Goal: Task Accomplishment & Management: Use online tool/utility

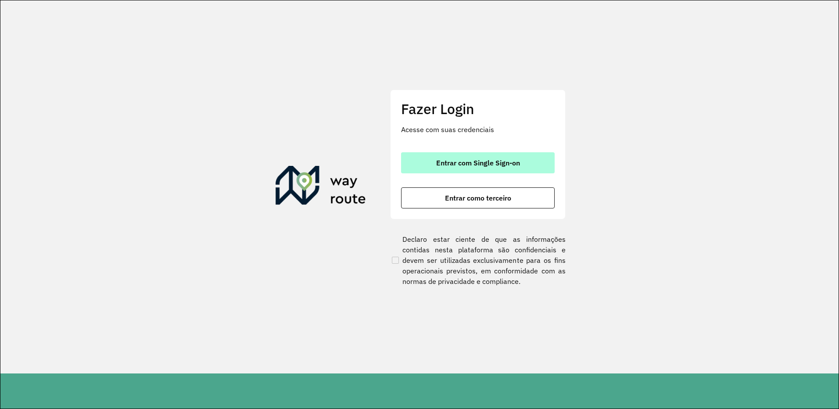
click at [423, 155] on button "Entrar com Single Sign-on" at bounding box center [478, 162] width 154 height 21
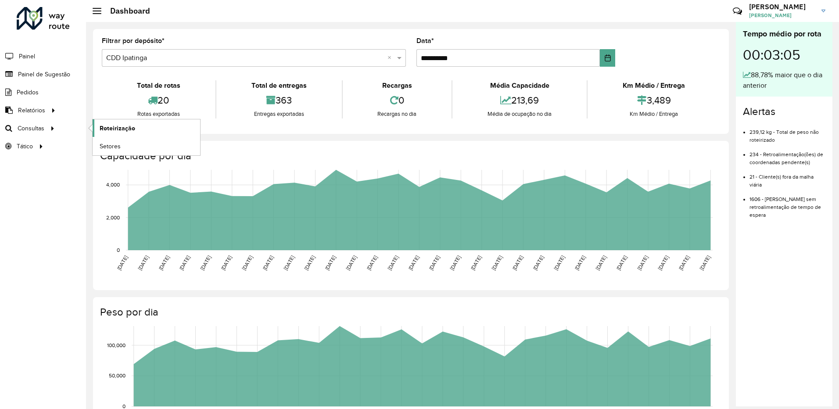
click at [98, 129] on link "Roteirização" at bounding box center [146, 128] width 107 height 18
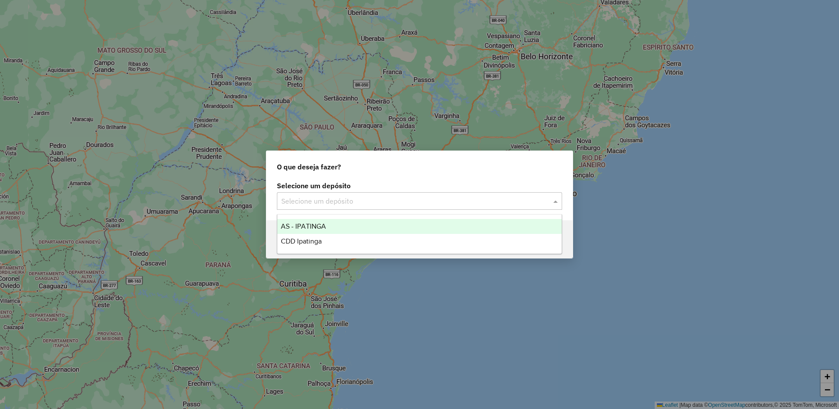
click at [324, 200] on input "text" at bounding box center [410, 201] width 259 height 11
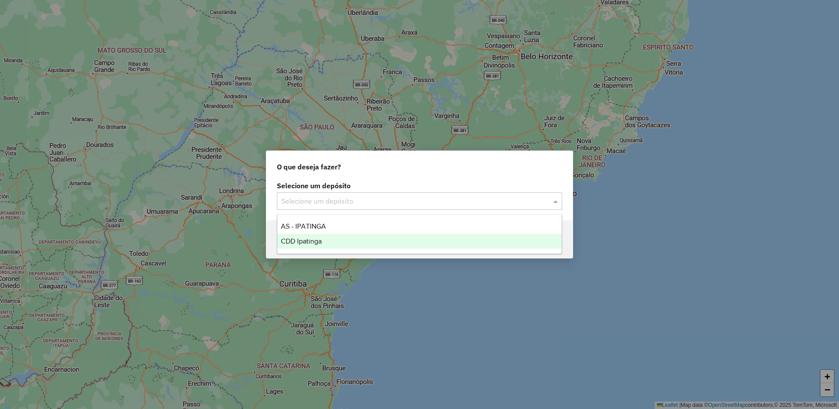
click at [302, 237] on div "CDD Ipatinga" at bounding box center [419, 241] width 284 height 15
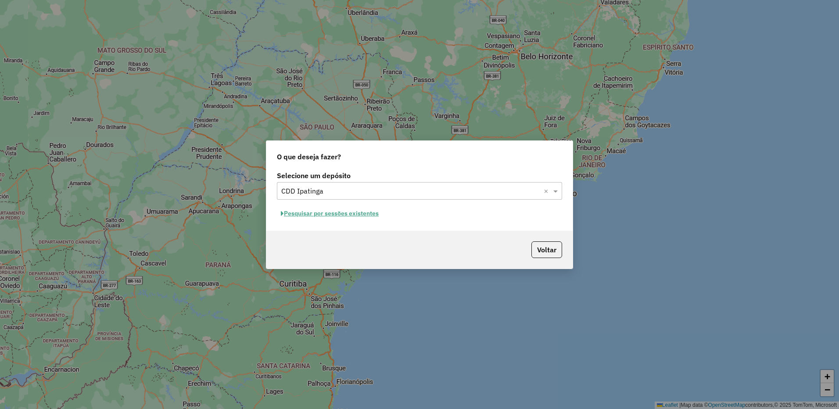
click at [372, 216] on button "Pesquisar por sessões existentes" at bounding box center [330, 214] width 106 height 14
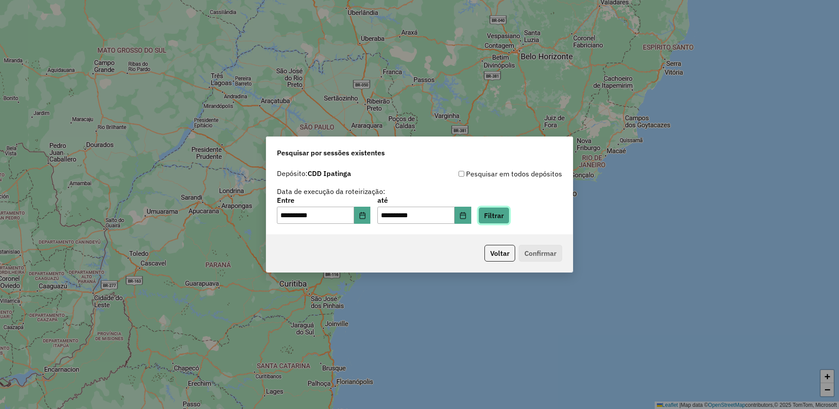
click at [503, 209] on button "Filtrar" at bounding box center [493, 215] width 31 height 17
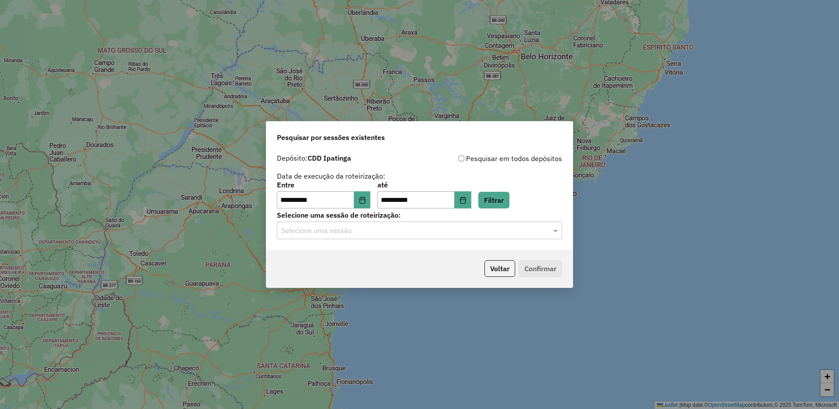
click at [473, 229] on input "text" at bounding box center [410, 231] width 259 height 11
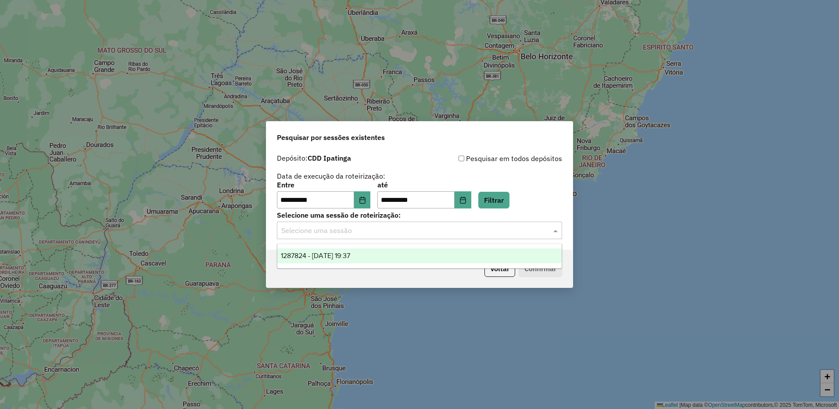
click at [384, 256] on div "1287824 - 03/10/2025 19:37" at bounding box center [419, 255] width 284 height 15
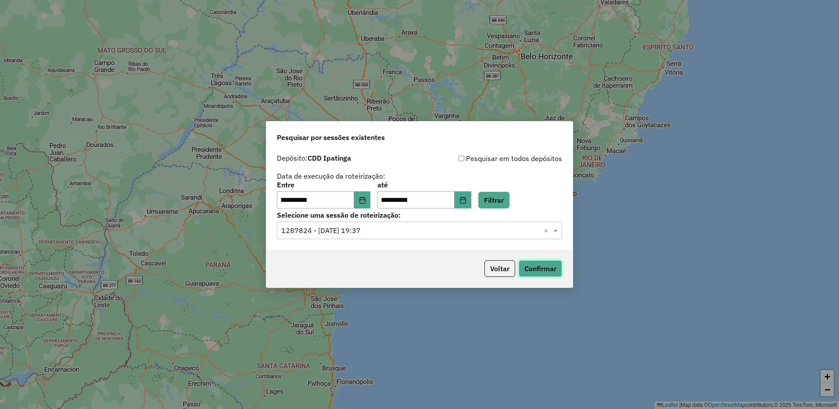
click at [532, 262] on button "Confirmar" at bounding box center [540, 268] width 43 height 17
click at [536, 273] on button "Confirmar" at bounding box center [540, 268] width 43 height 17
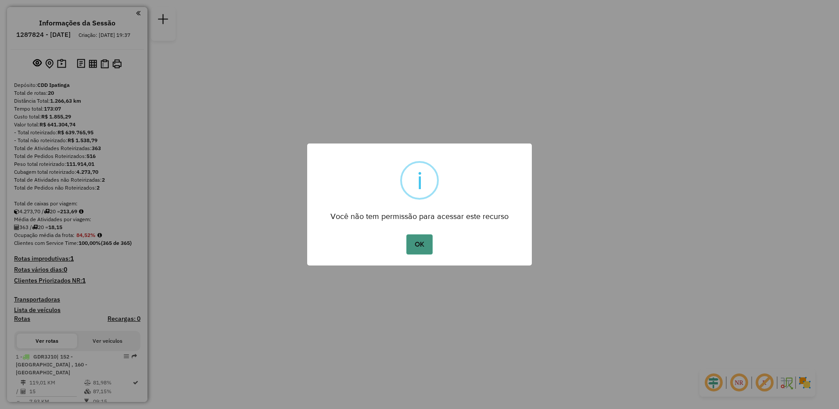
click at [421, 243] on button "OK" at bounding box center [419, 244] width 26 height 20
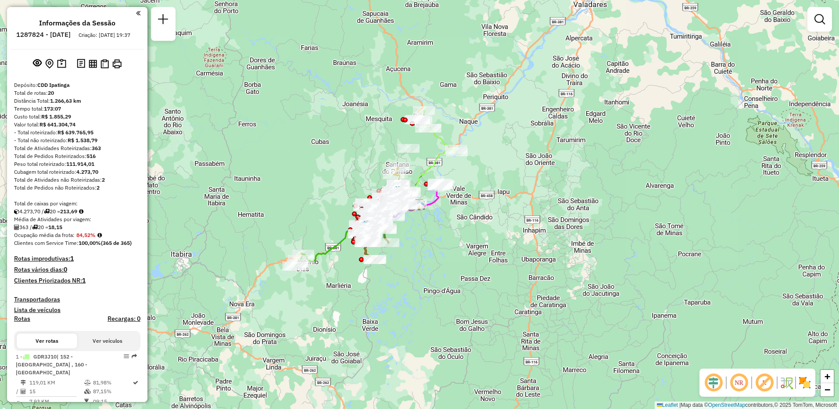
scroll to position [132, 0]
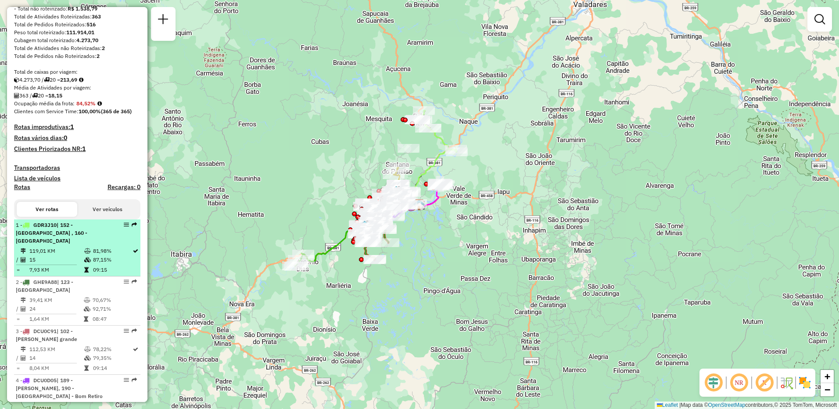
select select "**********"
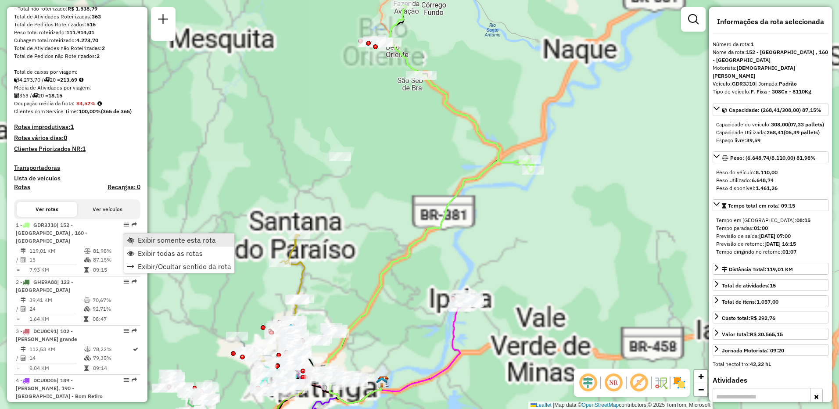
click at [151, 243] on span "Exibir somente esta rota" at bounding box center [177, 239] width 78 height 7
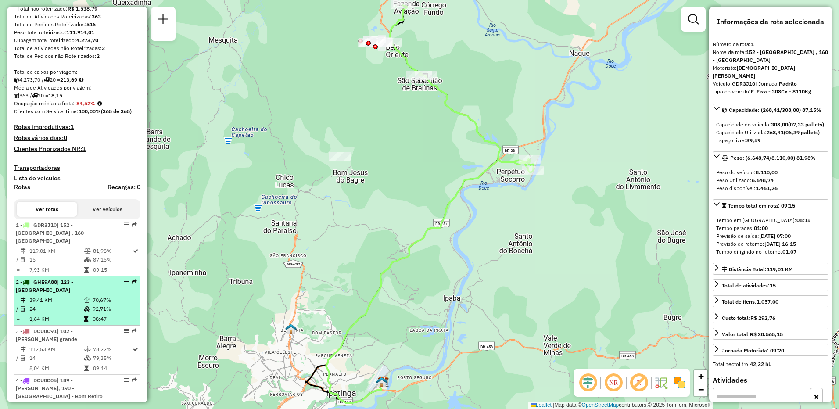
click at [114, 287] on div "2 - GHE9A88 | 123 - Villa Celeste" at bounding box center [77, 286] width 123 height 16
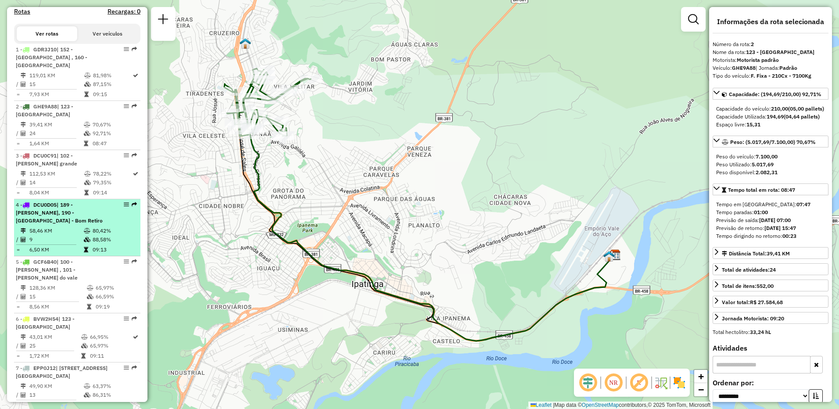
scroll to position [175, 0]
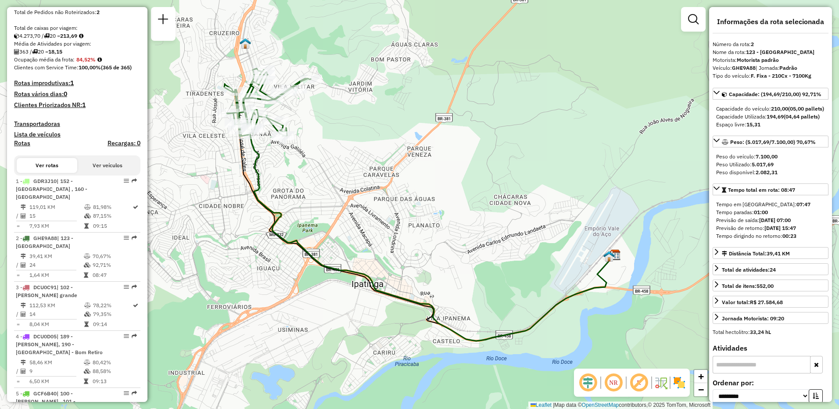
click at [640, 381] on em at bounding box center [638, 382] width 21 height 21
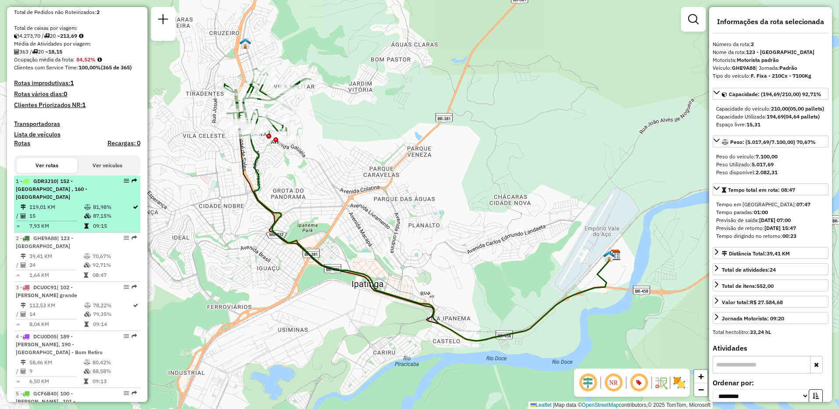
click at [79, 211] on td "15" at bounding box center [56, 215] width 55 height 9
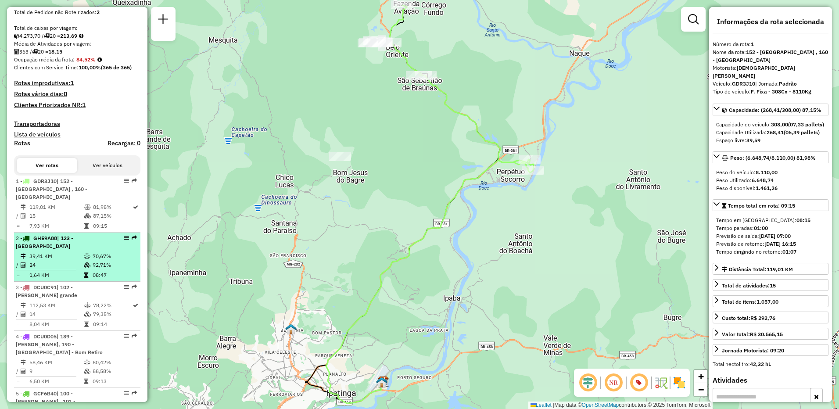
click at [73, 249] on div "2 - GHE9A88 | 123 - Villa Celeste" at bounding box center [62, 242] width 93 height 16
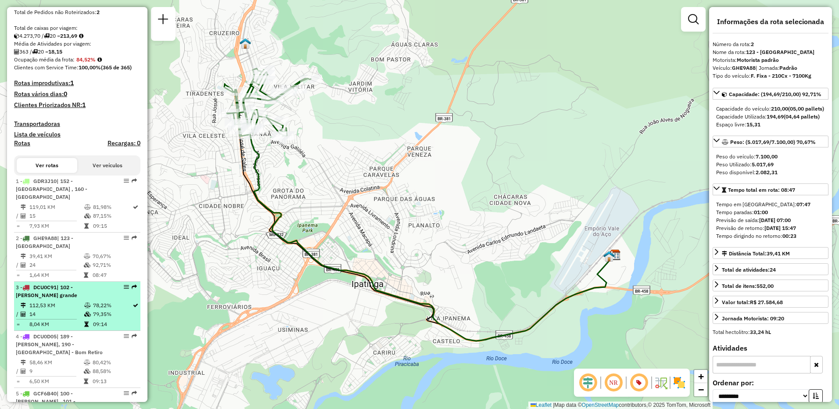
click at [87, 295] on div "3 - DCU0C91 | 102 - Timoteo Cava grande" at bounding box center [62, 291] width 93 height 16
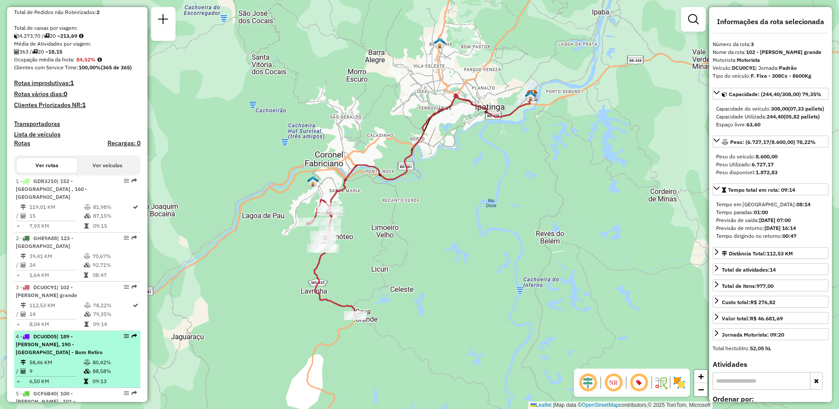
click at [99, 349] on li "4 - DCU0D05 | 189 - Amaro Lanari, 190 - Ipatinga - Bom Retiro 58,46 KM 80,42% /…" at bounding box center [77, 359] width 126 height 57
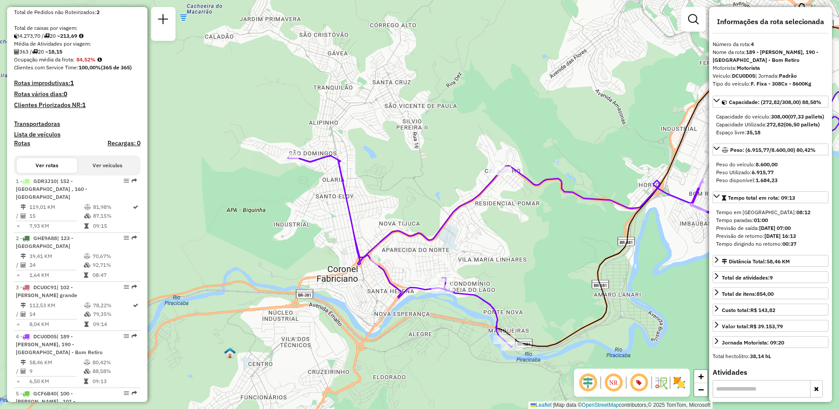
drag, startPoint x: 312, startPoint y: 278, endPoint x: 573, endPoint y: 251, distance: 262.5
click at [573, 251] on div "Janela de atendimento Grade de atendimento Capacidade Transportadoras Veículos …" at bounding box center [419, 204] width 839 height 409
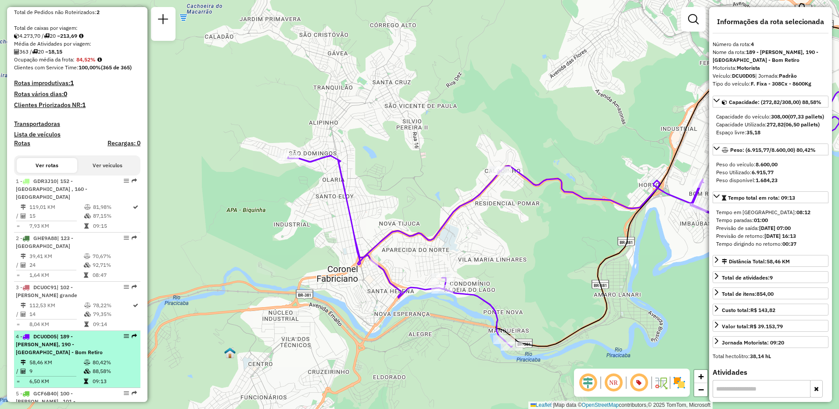
scroll to position [219, 0]
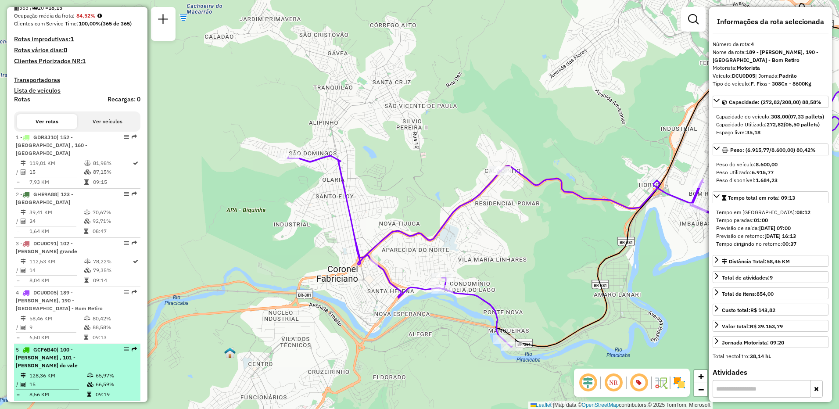
click at [78, 349] on span "| 100 - Antônio Dias , 101 - Timóteo Cachoeiro do vale" at bounding box center [47, 357] width 62 height 22
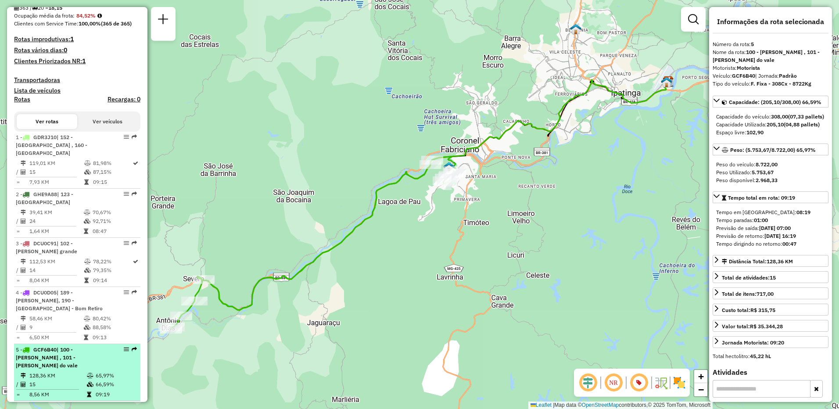
scroll to position [307, 0]
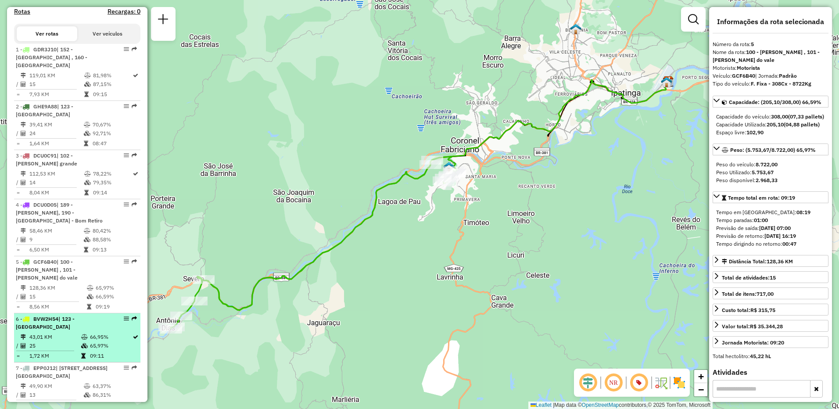
click at [78, 351] on td "1,72 KM" at bounding box center [55, 355] width 52 height 9
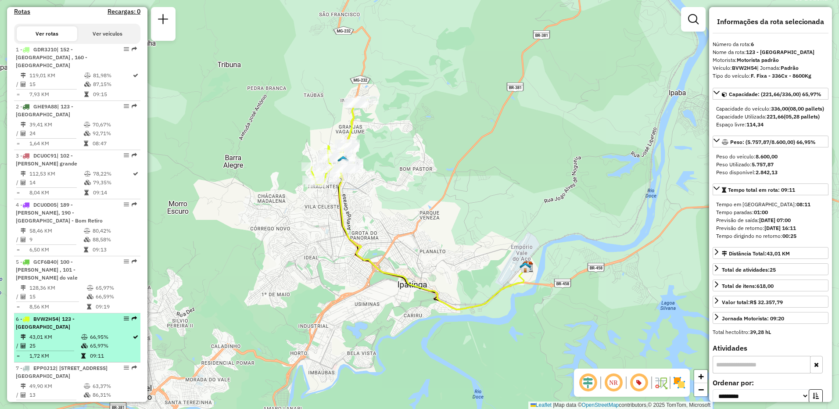
scroll to position [351, 0]
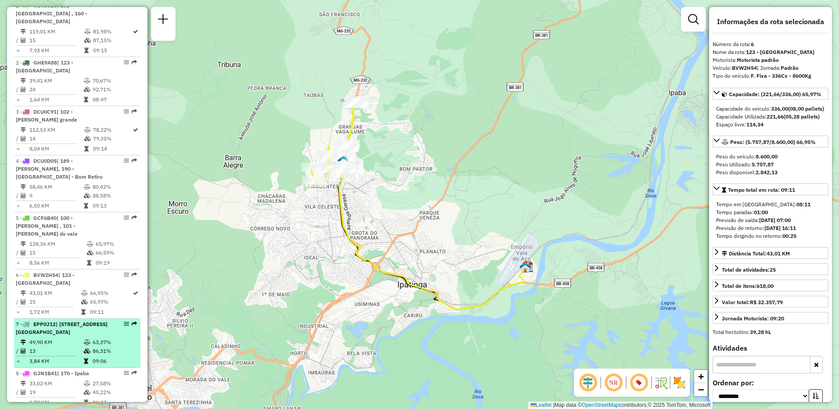
click at [81, 342] on td "49,90 KM" at bounding box center [56, 342] width 54 height 9
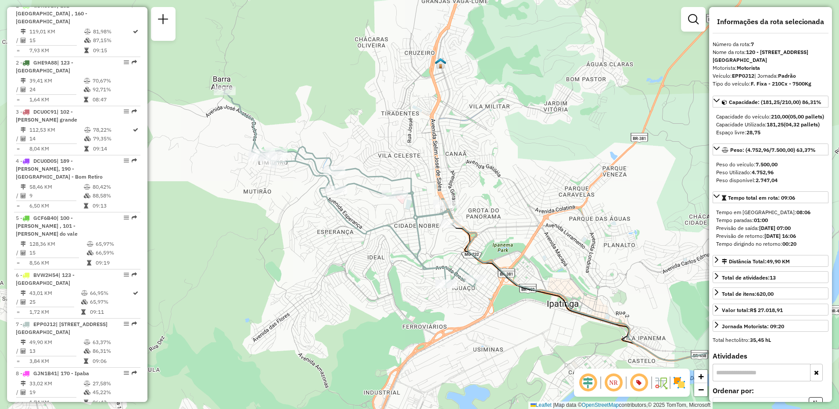
drag, startPoint x: 272, startPoint y: 277, endPoint x: 369, endPoint y: 298, distance: 99.7
click at [369, 298] on div "Janela de atendimento Grade de atendimento Capacidade Transportadoras Veículos …" at bounding box center [419, 204] width 839 height 409
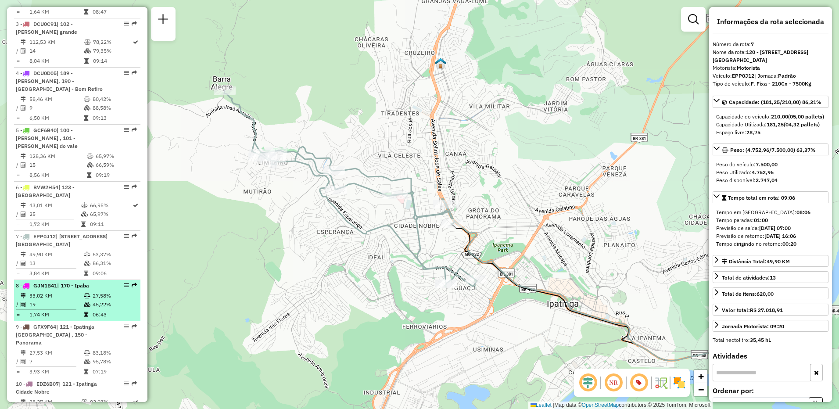
click at [83, 299] on td at bounding box center [87, 295] width 9 height 9
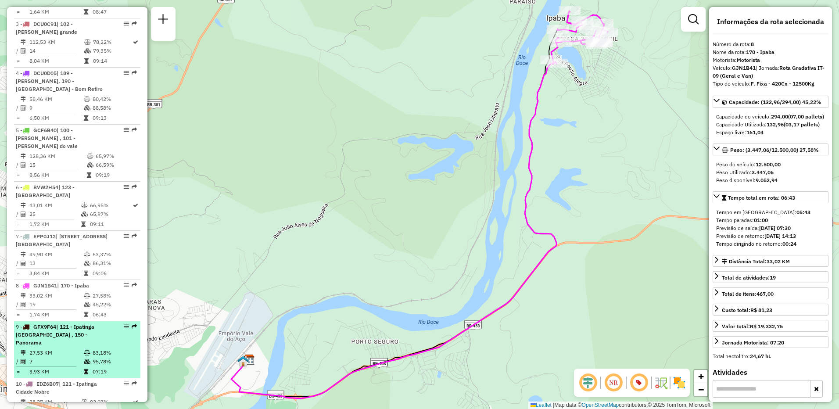
click at [75, 348] on td "27,53 KM" at bounding box center [56, 352] width 54 height 9
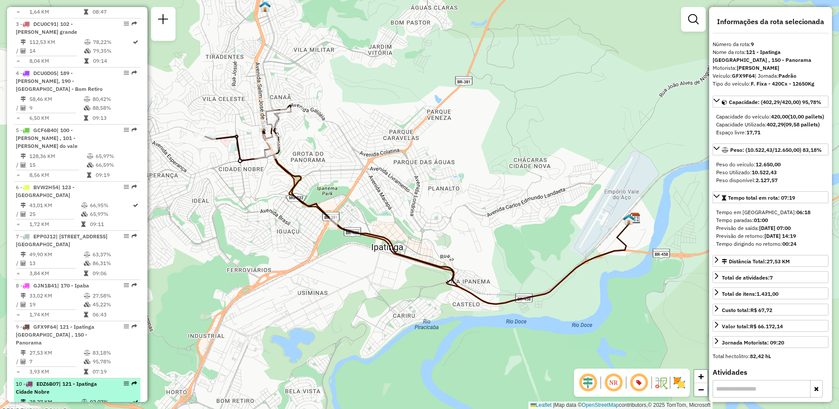
click at [72, 380] on span "| 121 - Ipatinga Cidade Nobre" at bounding box center [56, 387] width 81 height 14
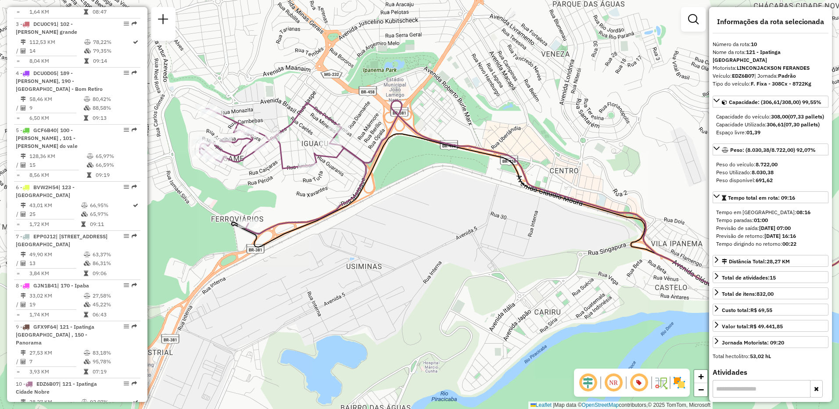
drag, startPoint x: 228, startPoint y: 297, endPoint x: 411, endPoint y: 286, distance: 183.7
click at [411, 286] on div "Janela de atendimento Grade de atendimento Capacidade Transportadoras Veículos …" at bounding box center [419, 204] width 839 height 409
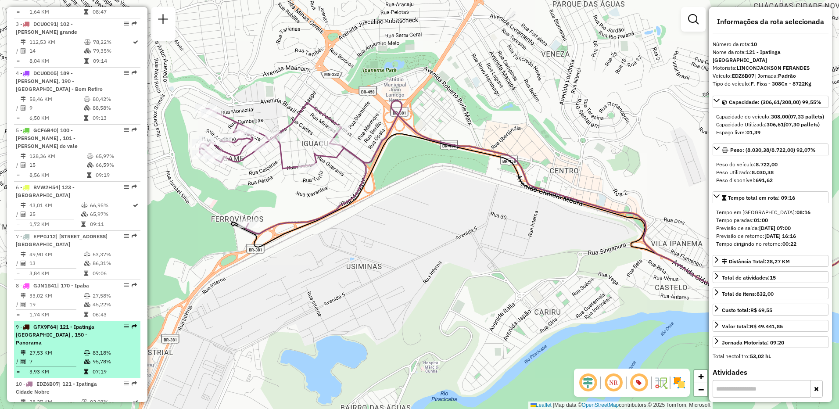
scroll to position [526, 0]
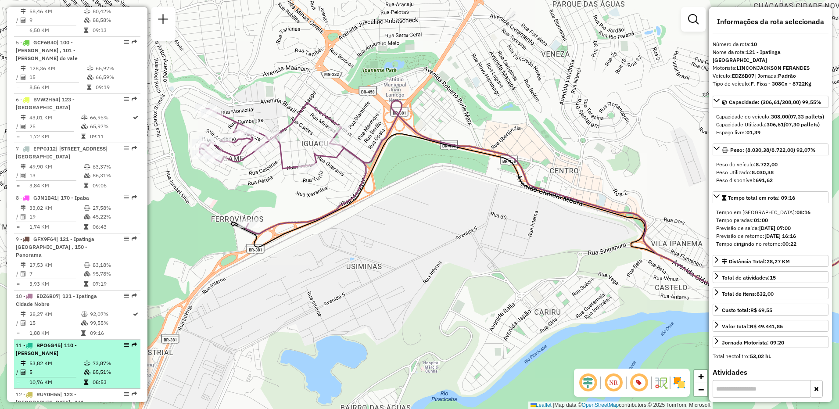
click at [77, 342] on span "| 110 - Fabriciano - Caladinho" at bounding box center [46, 349] width 61 height 14
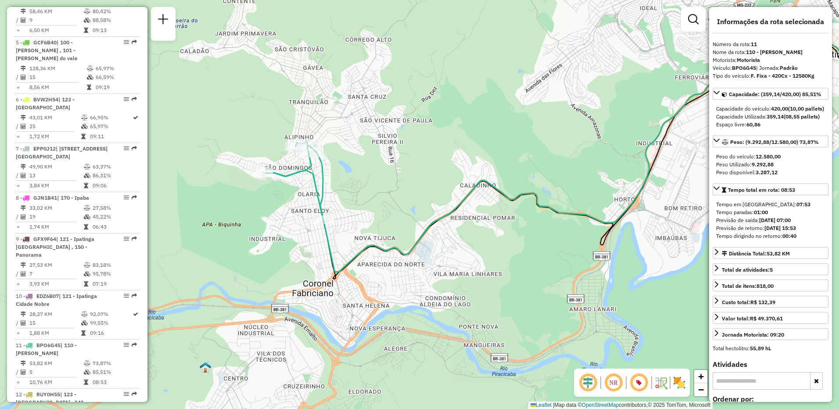
drag, startPoint x: 247, startPoint y: 294, endPoint x: 461, endPoint y: 250, distance: 218.2
click at [497, 239] on div "Janela de atendimento Grade de atendimento Capacidade Transportadoras Veículos …" at bounding box center [419, 204] width 839 height 409
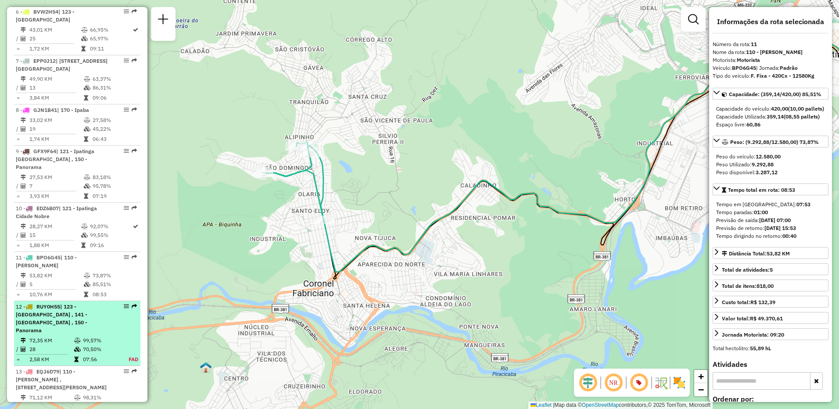
click at [71, 336] on td "72,35 KM" at bounding box center [51, 340] width 45 height 9
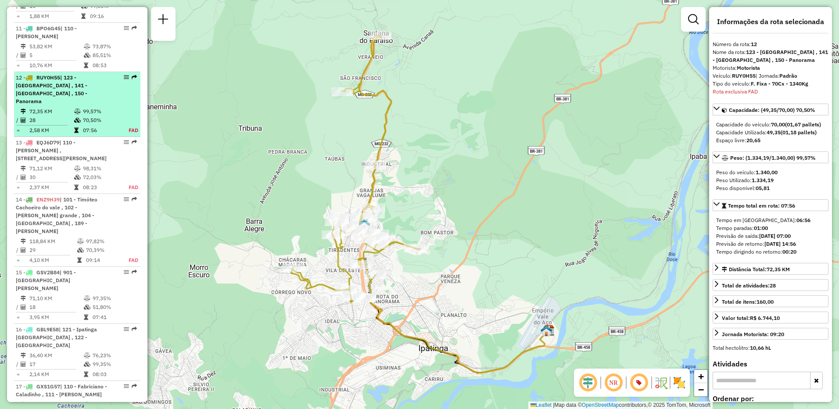
scroll to position [900, 0]
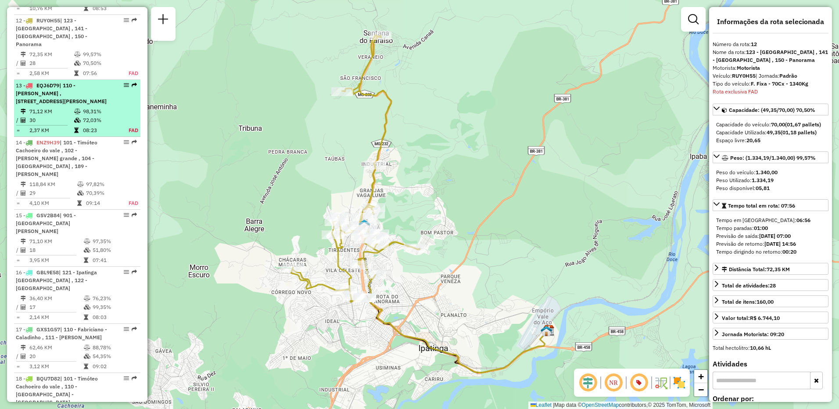
click at [68, 126] on td "2,37 KM" at bounding box center [51, 130] width 45 height 9
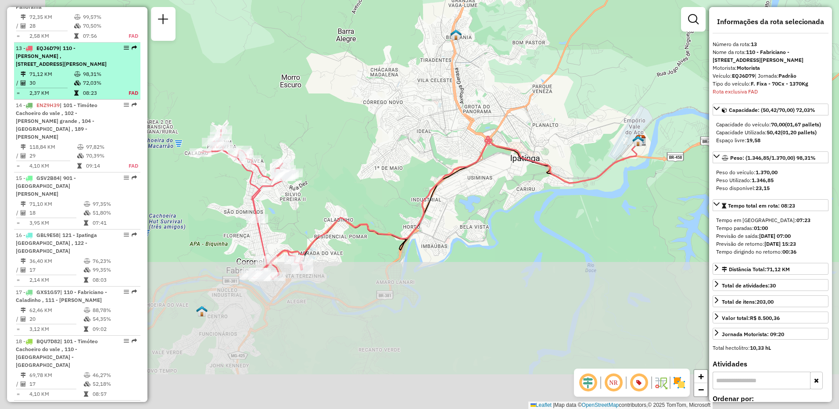
scroll to position [957, 0]
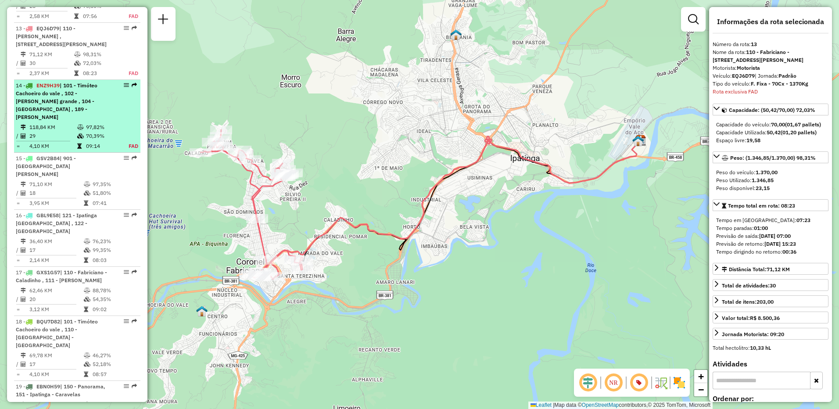
click at [67, 142] on td "4,10 KM" at bounding box center [53, 146] width 48 height 9
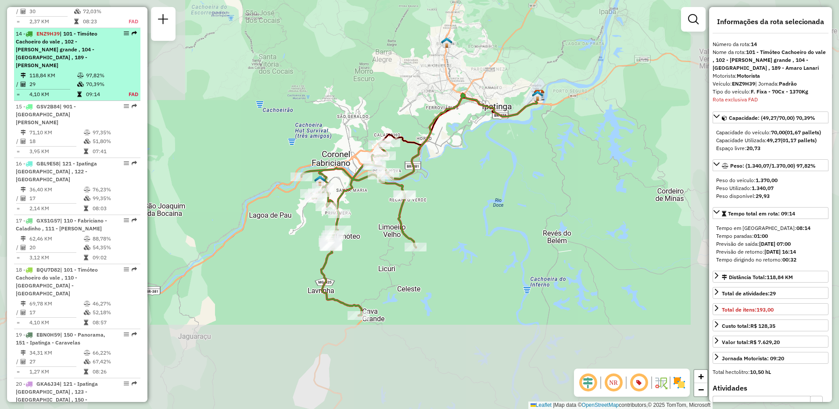
scroll to position [1022, 0]
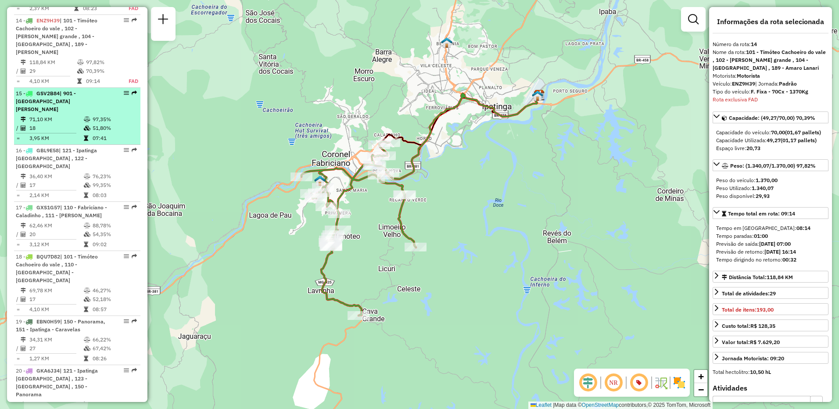
click at [74, 89] on div "15 - GSV2B84 | 901 - Centro Coronel Fabriciano" at bounding box center [62, 101] width 93 height 24
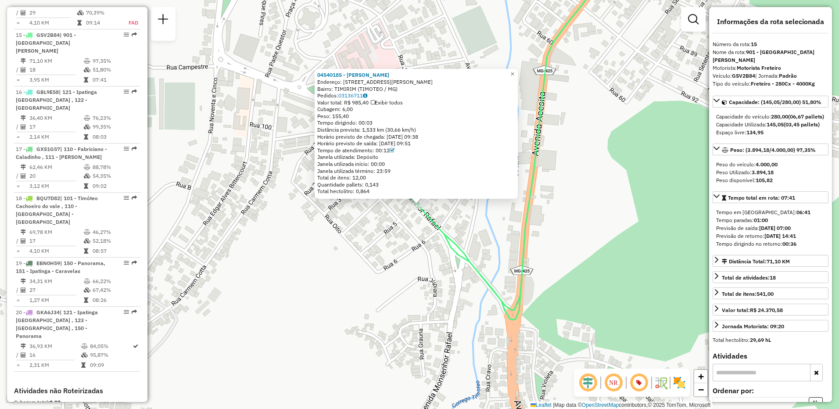
scroll to position [1087, 0]
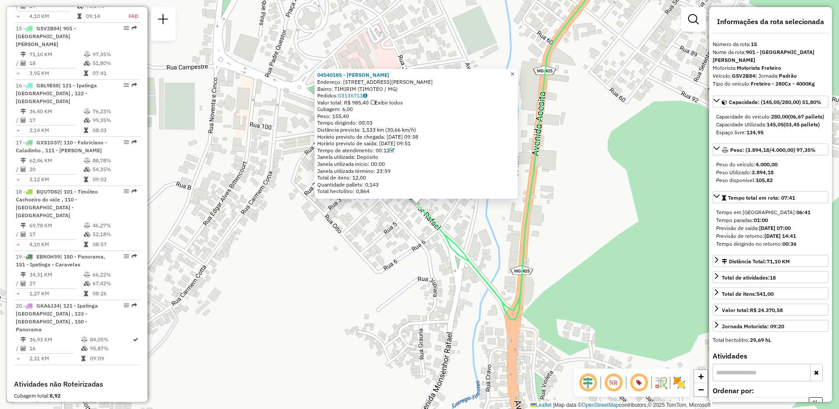
click at [514, 72] on span "×" at bounding box center [512, 73] width 4 height 7
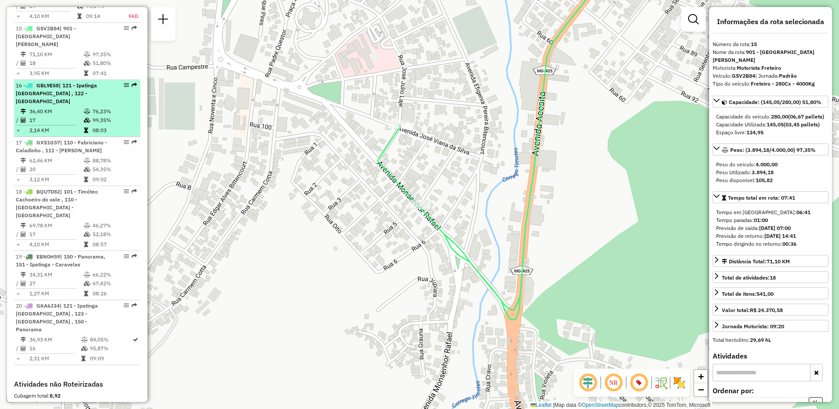
click at [78, 116] on td "17" at bounding box center [56, 120] width 54 height 9
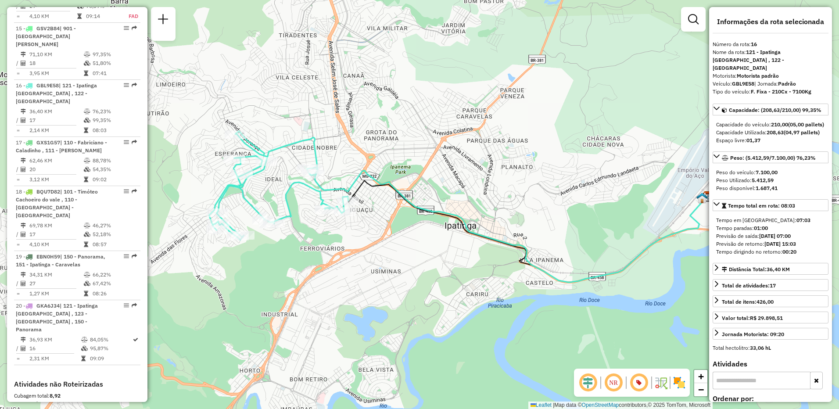
drag, startPoint x: 243, startPoint y: 267, endPoint x: 283, endPoint y: 269, distance: 39.1
click at [283, 269] on div "Janela de atendimento Grade de atendimento Capacidade Transportadoras Veículos …" at bounding box center [419, 204] width 839 height 409
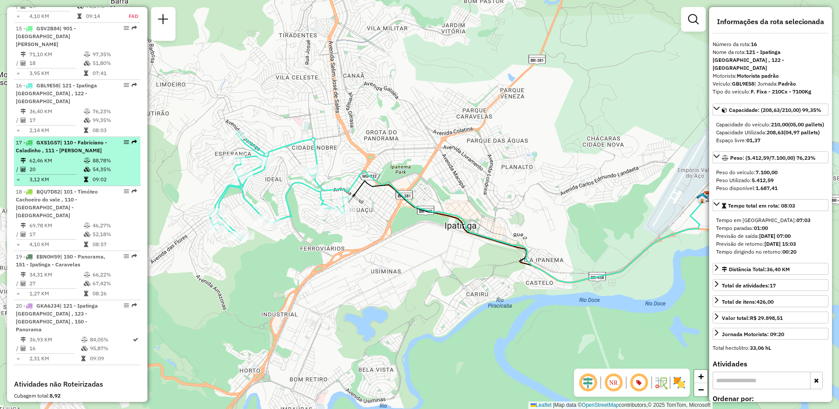
click at [79, 139] on div "17 - GXS1G57 | 110 - Fabriciano - Caladinho , 111 - Fabriciano Caladão" at bounding box center [62, 147] width 93 height 16
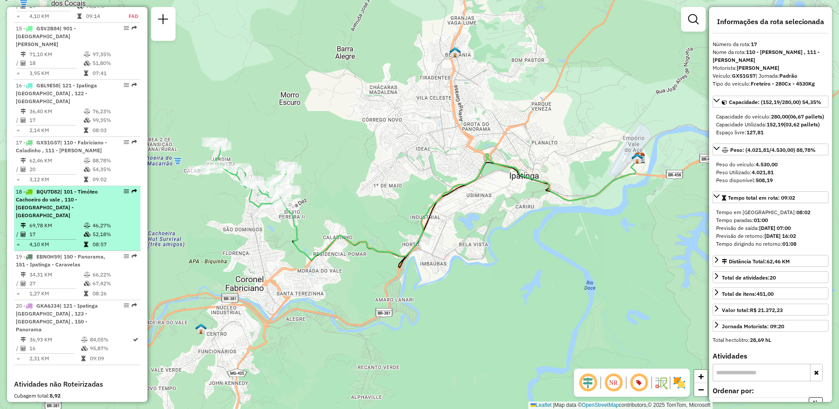
click at [82, 192] on div "18 - BQU7D82 | 101 - Timóteo Cachoeiro do vale , 110 - Fabriciano - Caladinho" at bounding box center [62, 204] width 93 height 32
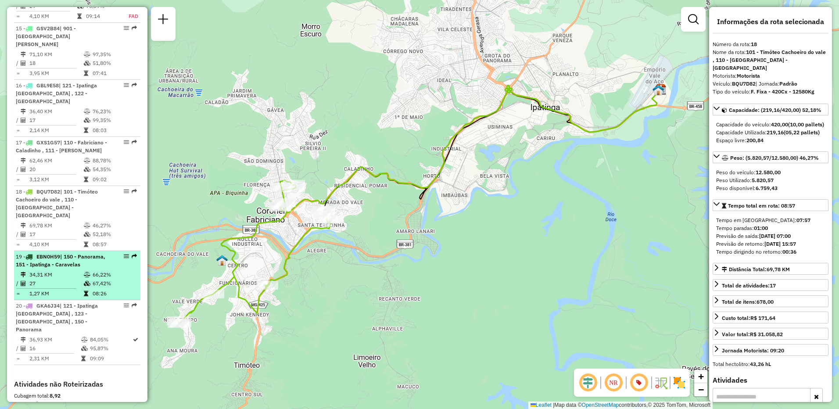
click at [94, 279] on td "67,42%" at bounding box center [114, 283] width 44 height 9
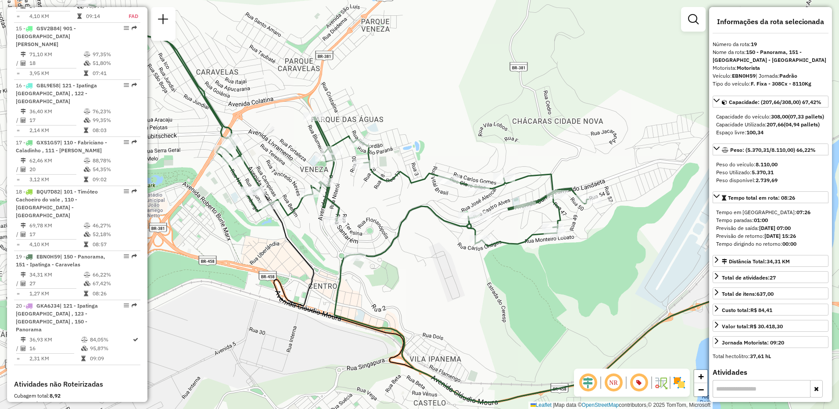
drag, startPoint x: 407, startPoint y: 272, endPoint x: 415, endPoint y: 271, distance: 7.9
click at [415, 271] on div "Janela de atendimento Grade de atendimento Capacidade Transportadoras Veículos …" at bounding box center [419, 204] width 839 height 409
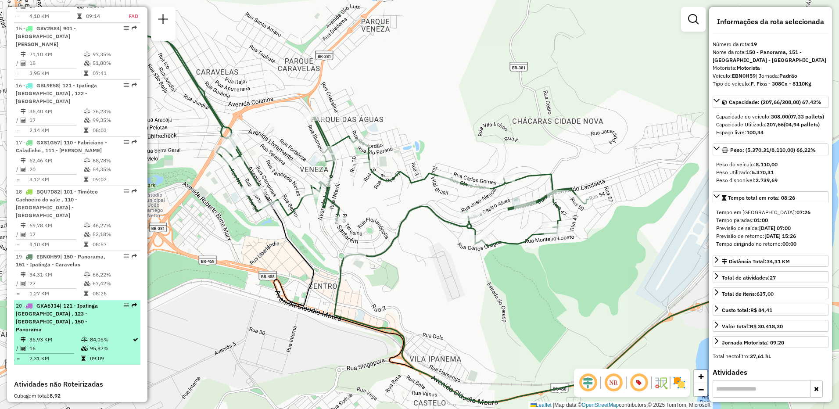
click at [19, 304] on span "| 121 - Ipatinga Cidade Nobre , 123 - Villa Celeste , 150 - Panorama" at bounding box center [57, 317] width 82 height 30
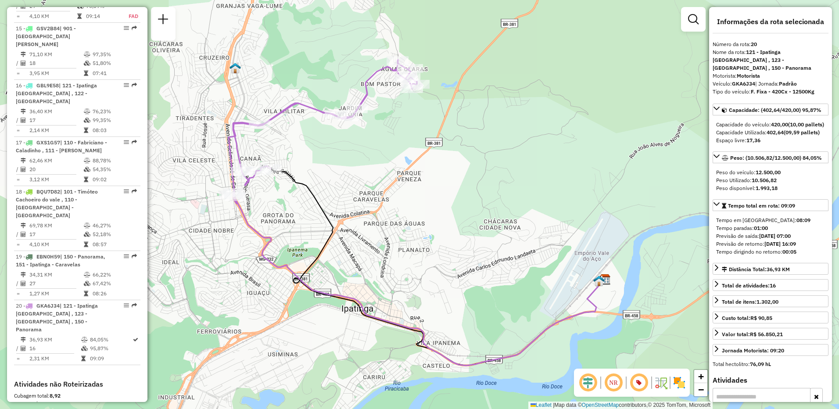
drag, startPoint x: 409, startPoint y: 204, endPoint x: 406, endPoint y: 211, distance: 8.5
click at [406, 211] on div "Janela de atendimento Grade de atendimento Capacidade Transportadoras Veículos …" at bounding box center [419, 204] width 839 height 409
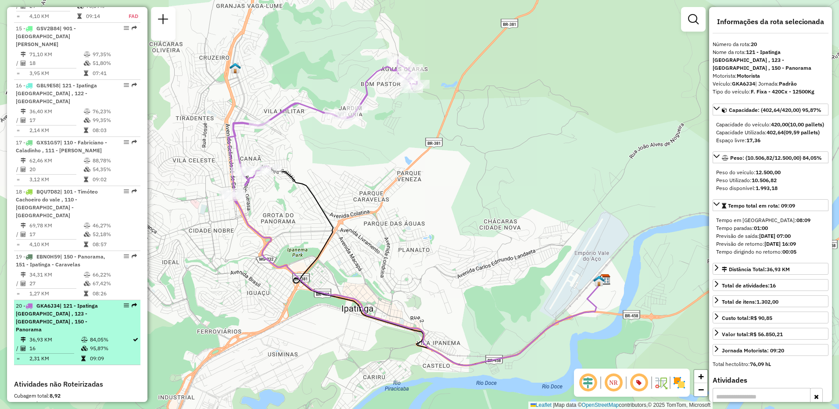
click at [93, 304] on div "20 - GKA6J34 | 121 - Ipatinga Cidade Nobre , 123 - Villa Celeste , 150 - Panora…" at bounding box center [62, 318] width 93 height 32
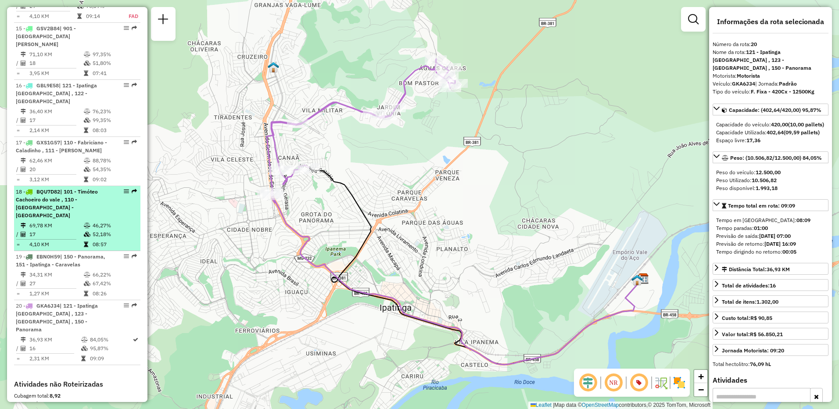
click at [72, 221] on td "69,78 KM" at bounding box center [56, 225] width 54 height 9
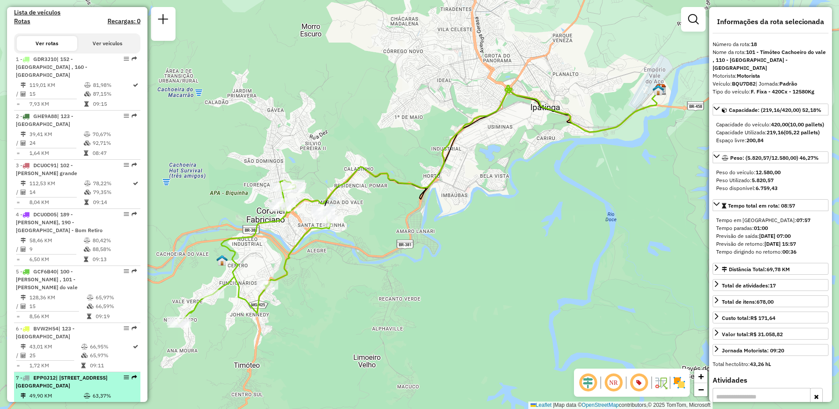
scroll to position [122, 0]
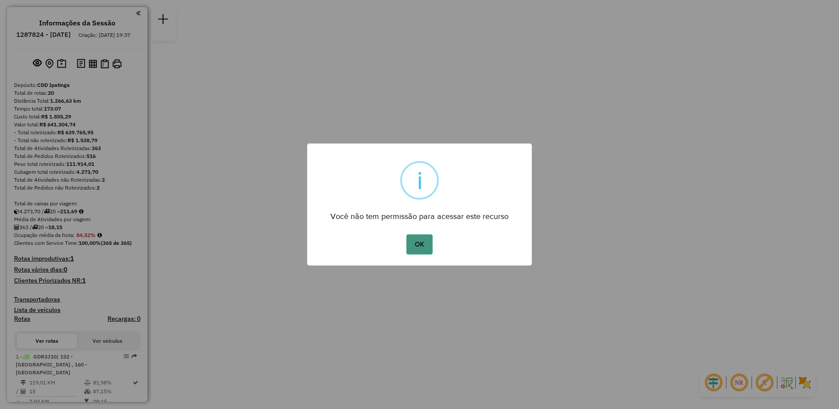
click at [423, 246] on button "OK" at bounding box center [419, 244] width 26 height 20
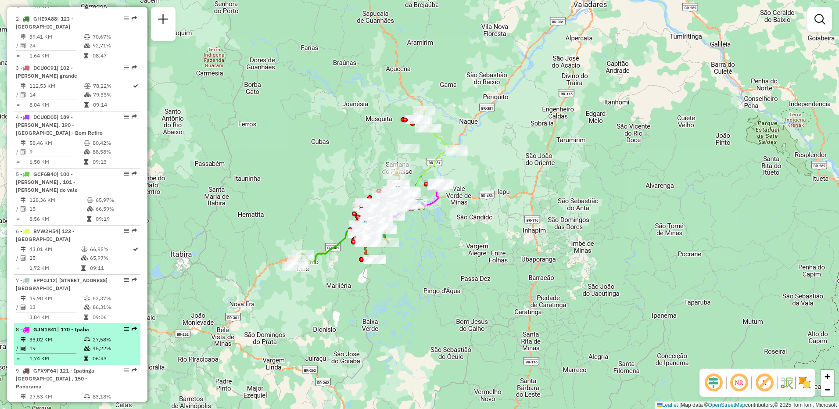
scroll to position [526, 0]
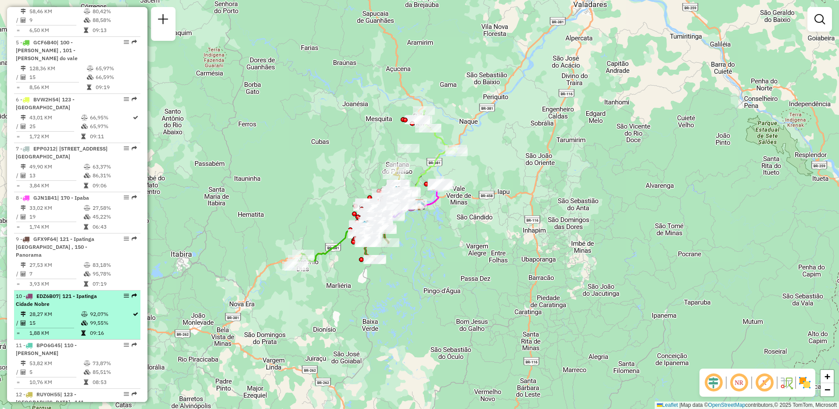
click at [61, 310] on td "28,27 KM" at bounding box center [55, 314] width 52 height 9
select select "**********"
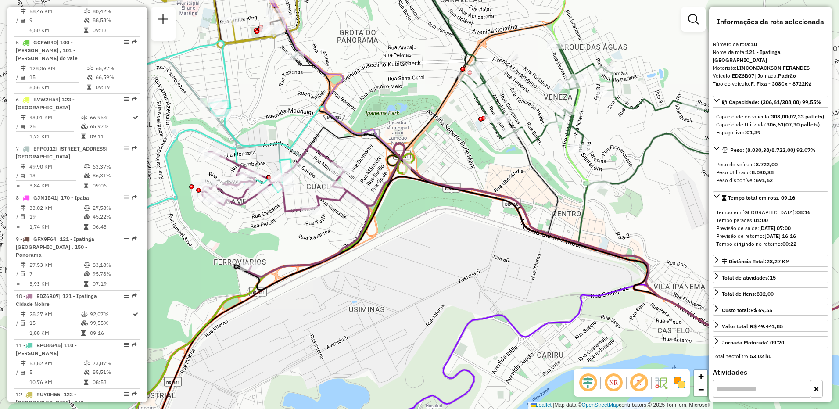
drag, startPoint x: 255, startPoint y: 209, endPoint x: 430, endPoint y: 242, distance: 177.7
click at [431, 242] on div "Janela de atendimento Grade de atendimento Capacidade Transportadoras Veículos …" at bounding box center [419, 204] width 839 height 409
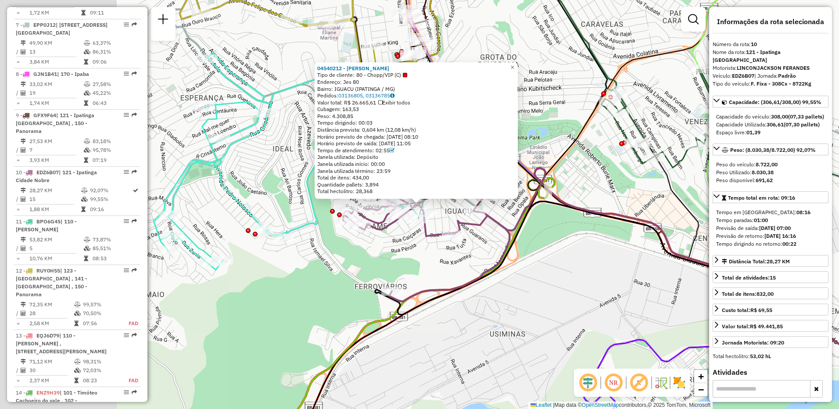
scroll to position [802, 0]
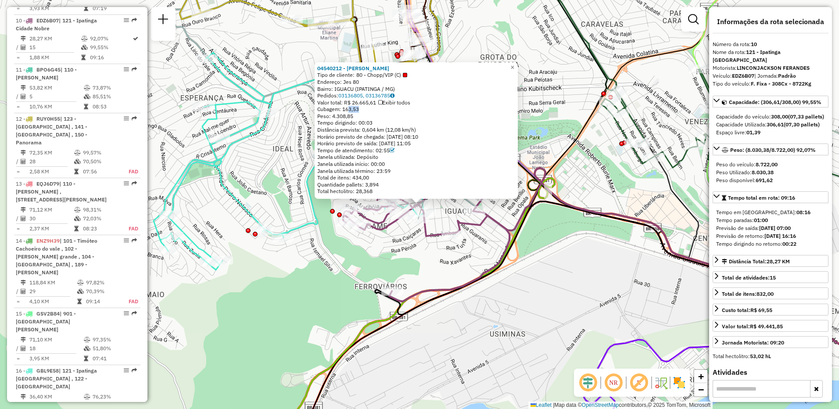
drag, startPoint x: 347, startPoint y: 109, endPoint x: 358, endPoint y: 109, distance: 11.4
click at [358, 109] on span "Cubagem: 163,53" at bounding box center [338, 109] width 42 height 7
